Goal: Find specific page/section: Find specific page/section

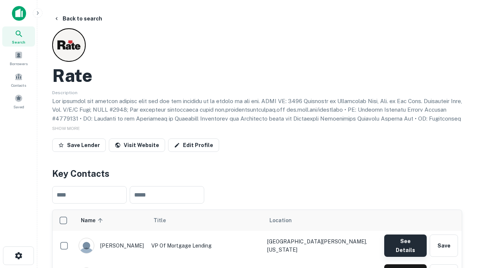
click at [405, 242] on button "See Details" at bounding box center [405, 246] width 42 height 22
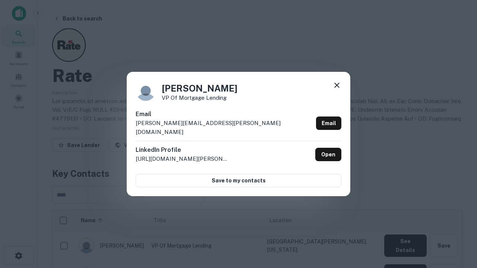
click at [337, 90] on icon at bounding box center [336, 85] width 9 height 9
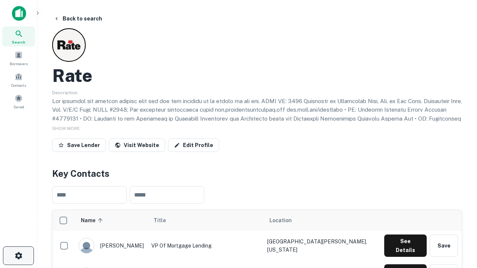
click at [18, 256] on icon "button" at bounding box center [18, 255] width 9 height 9
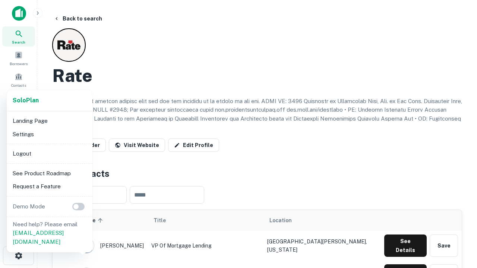
click at [49, 153] on li "Logout" at bounding box center [50, 153] width 80 height 13
